Goal: Task Accomplishment & Management: Manage account settings

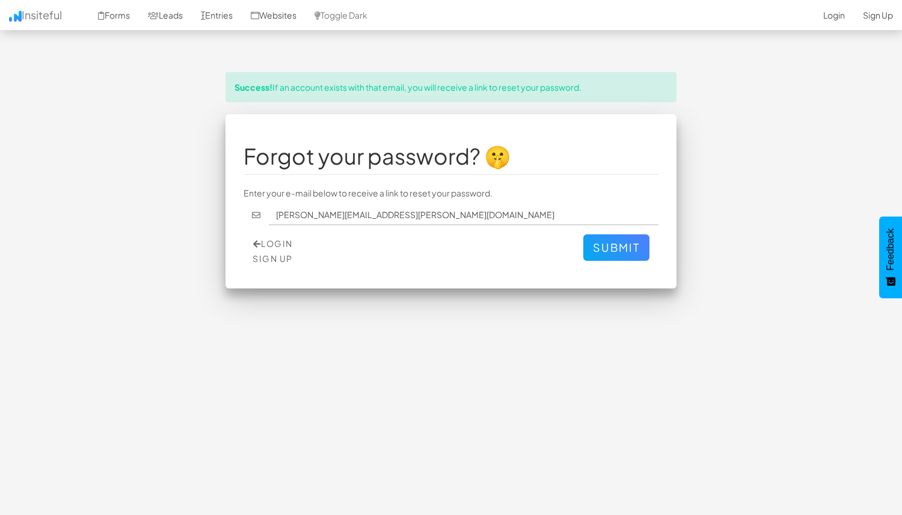
click at [323, 93] on div "Success! If an account exists with that email, you will receive a link to reset…" at bounding box center [450, 87] width 451 height 30
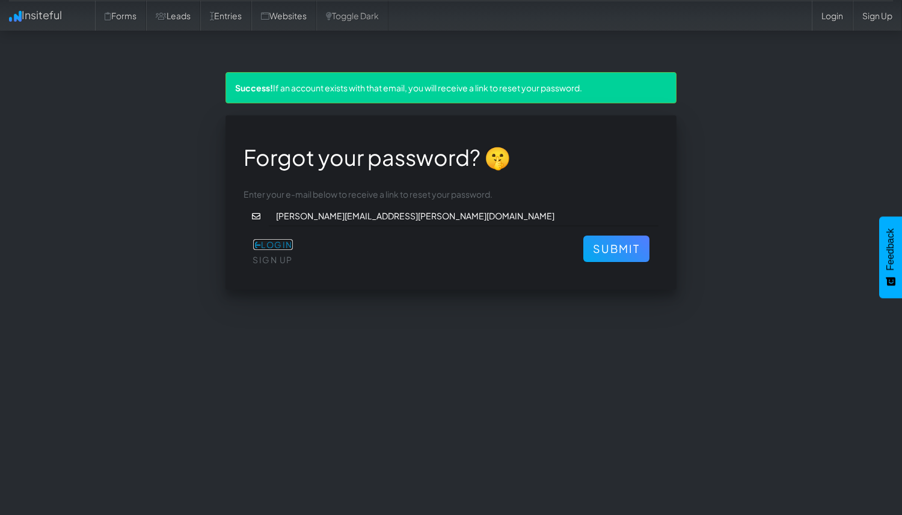
click at [290, 245] on link "Login" at bounding box center [273, 244] width 40 height 11
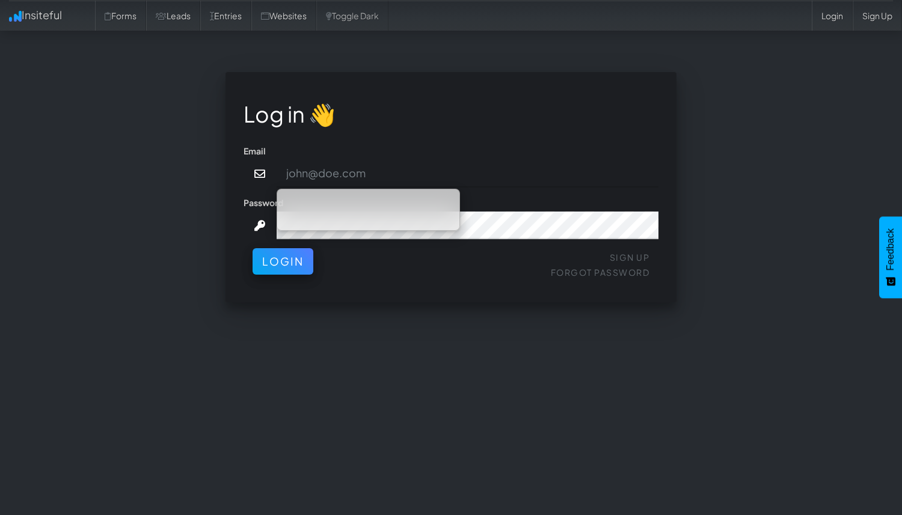
click at [391, 179] on input "email" at bounding box center [467, 174] width 382 height 28
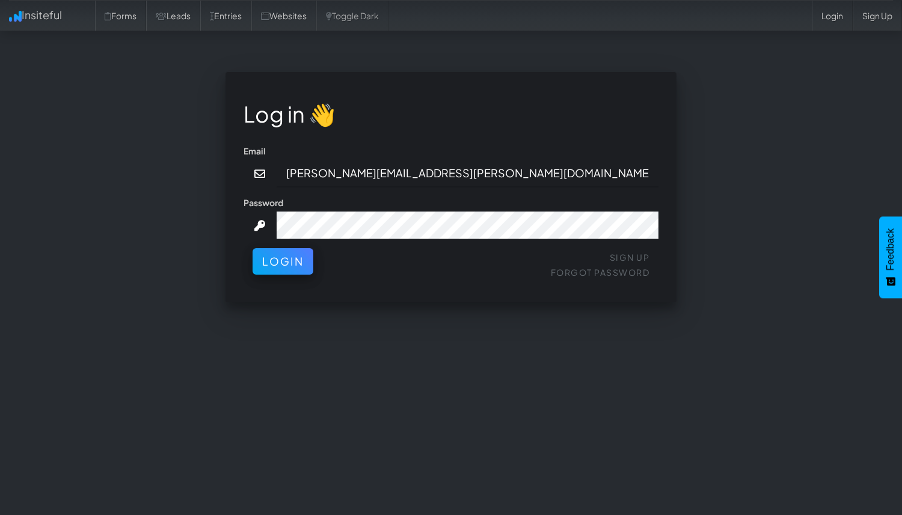
type input "[PERSON_NAME][EMAIL_ADDRESS][PERSON_NAME][DOMAIN_NAME]"
click at [252, 248] on button "Login" at bounding box center [282, 261] width 61 height 26
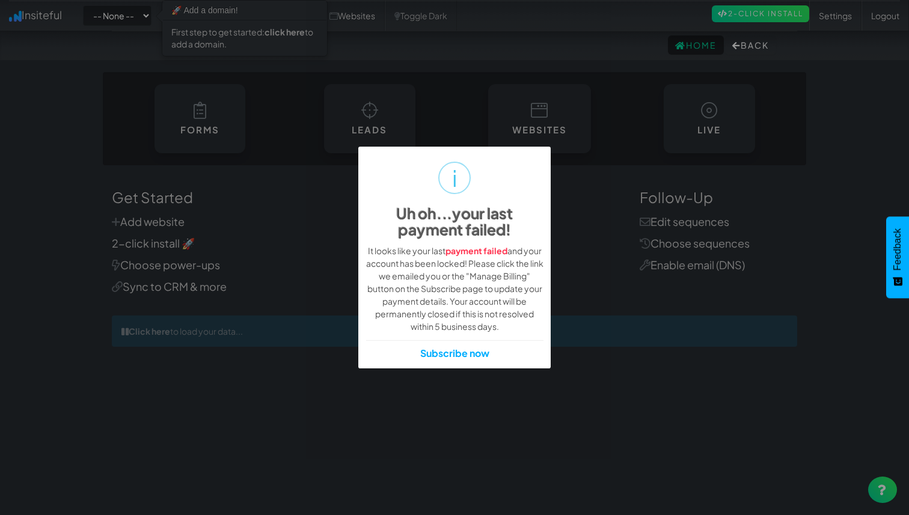
click at [373, 93] on div "i Uh oh...your last payment failed! × It looks like your last payment failed an…" at bounding box center [454, 257] width 909 height 515
click at [768, 17] on div "i Uh oh...your last payment failed! × It looks like your last payment failed an…" at bounding box center [454, 257] width 909 height 515
click at [468, 252] on strong "payment failed" at bounding box center [476, 250] width 62 height 11
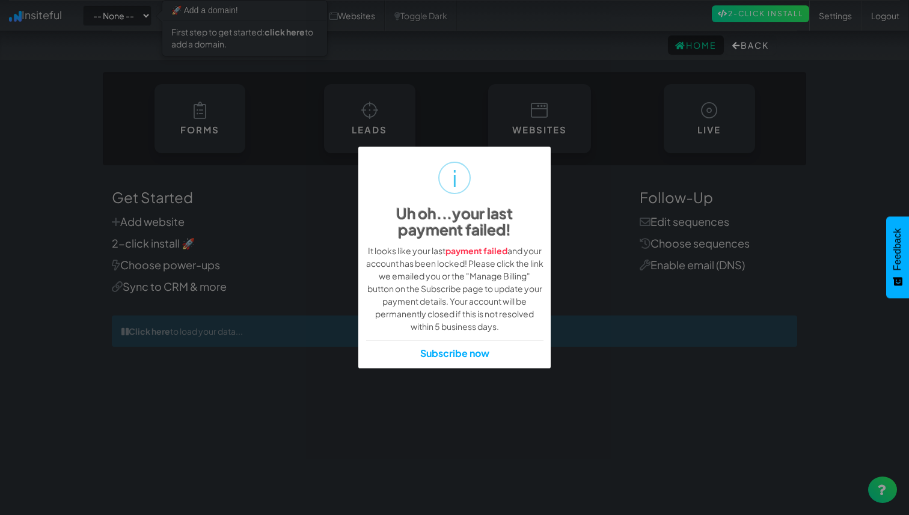
click at [206, 35] on div "i Uh oh...your last payment failed! × It looks like your last payment failed an…" at bounding box center [454, 257] width 909 height 515
click at [460, 355] on link "Subscribe now" at bounding box center [454, 354] width 69 height 14
click at [444, 352] on link "Subscribe now" at bounding box center [454, 354] width 69 height 14
click at [593, 148] on div "i Uh oh...your last payment failed! × It looks like your last payment failed an…" at bounding box center [454, 257] width 909 height 515
click at [866, 486] on div "i Uh oh...your last payment failed! × It looks like your last payment failed an…" at bounding box center [454, 257] width 909 height 515
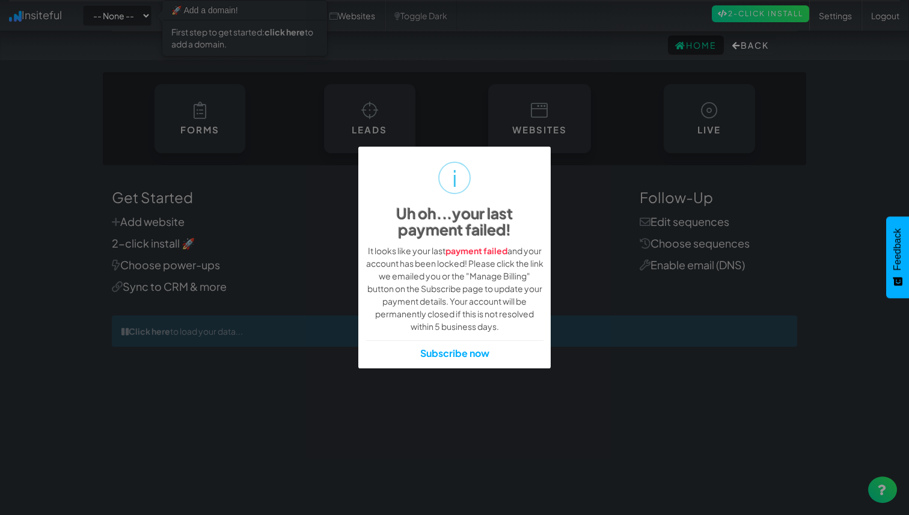
click at [875, 489] on div "i Uh oh...your last payment failed! × It looks like your last payment failed an…" at bounding box center [454, 257] width 909 height 515
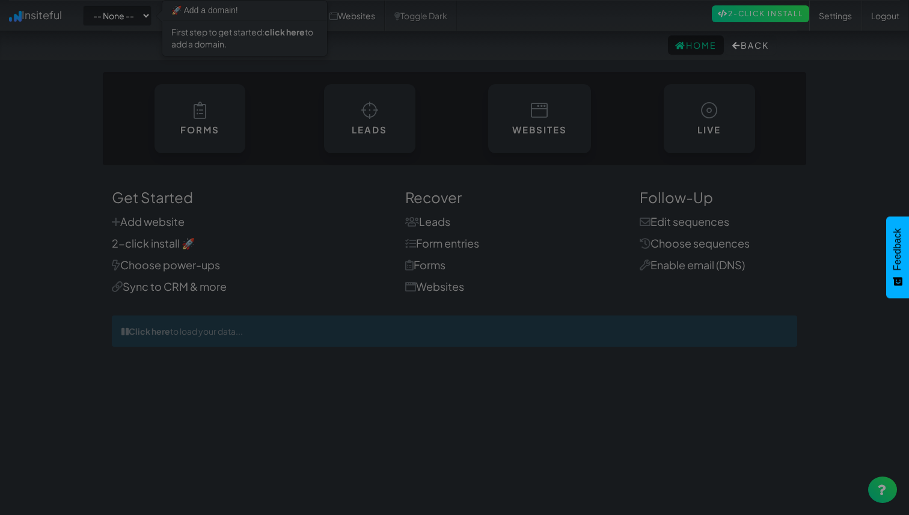
click at [433, 231] on div at bounding box center [454, 257] width 909 height 515
click at [432, 218] on div at bounding box center [454, 257] width 909 height 515
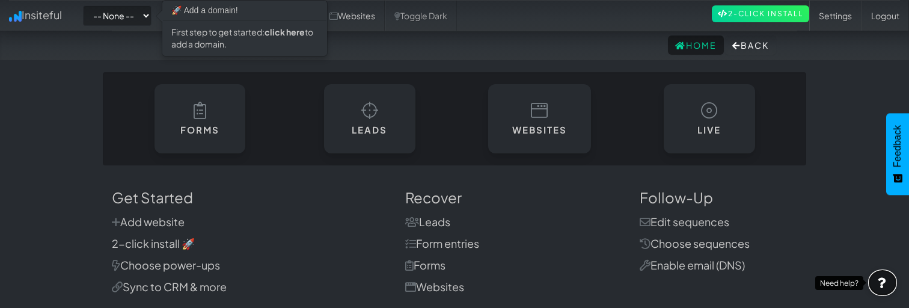
click at [876, 279] on link at bounding box center [882, 282] width 29 height 26
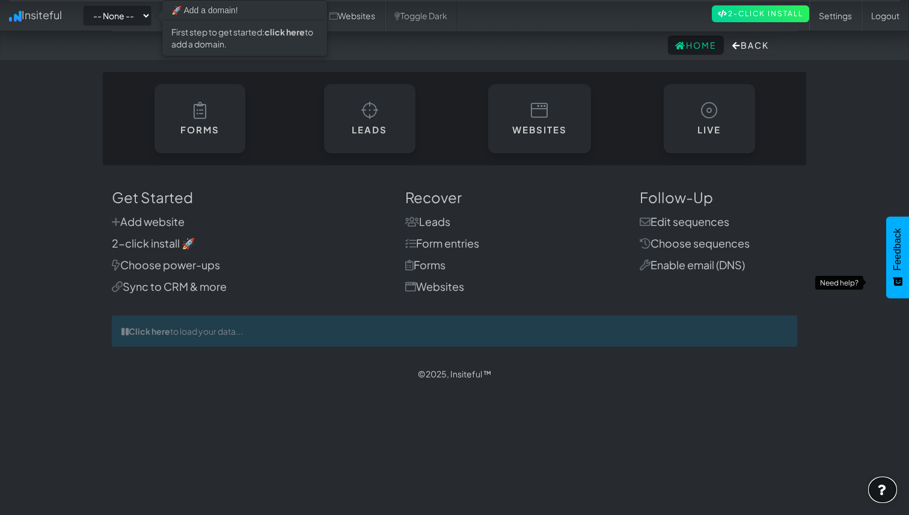
click at [888, 483] on link at bounding box center [882, 490] width 29 height 26
click at [847, 286] on div "Need help?" at bounding box center [839, 283] width 48 height 14
click at [887, 493] on icon at bounding box center [883, 489] width 10 height 11
click at [754, 41] on button "Back" at bounding box center [750, 44] width 51 height 19
click at [838, 16] on link "Settings" at bounding box center [835, 16] width 52 height 30
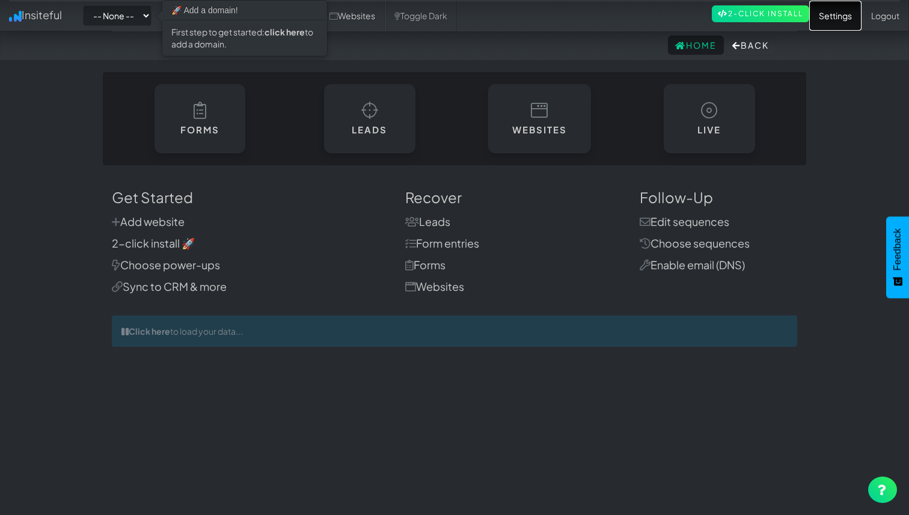
click at [822, 20] on link "Settings" at bounding box center [835, 16] width 52 height 30
